Goal: Information Seeking & Learning: Learn about a topic

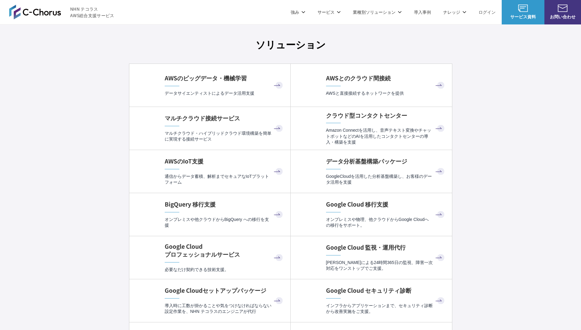
scroll to position [1828, 0]
